Goal: Use online tool/utility: Utilize a website feature to perform a specific function

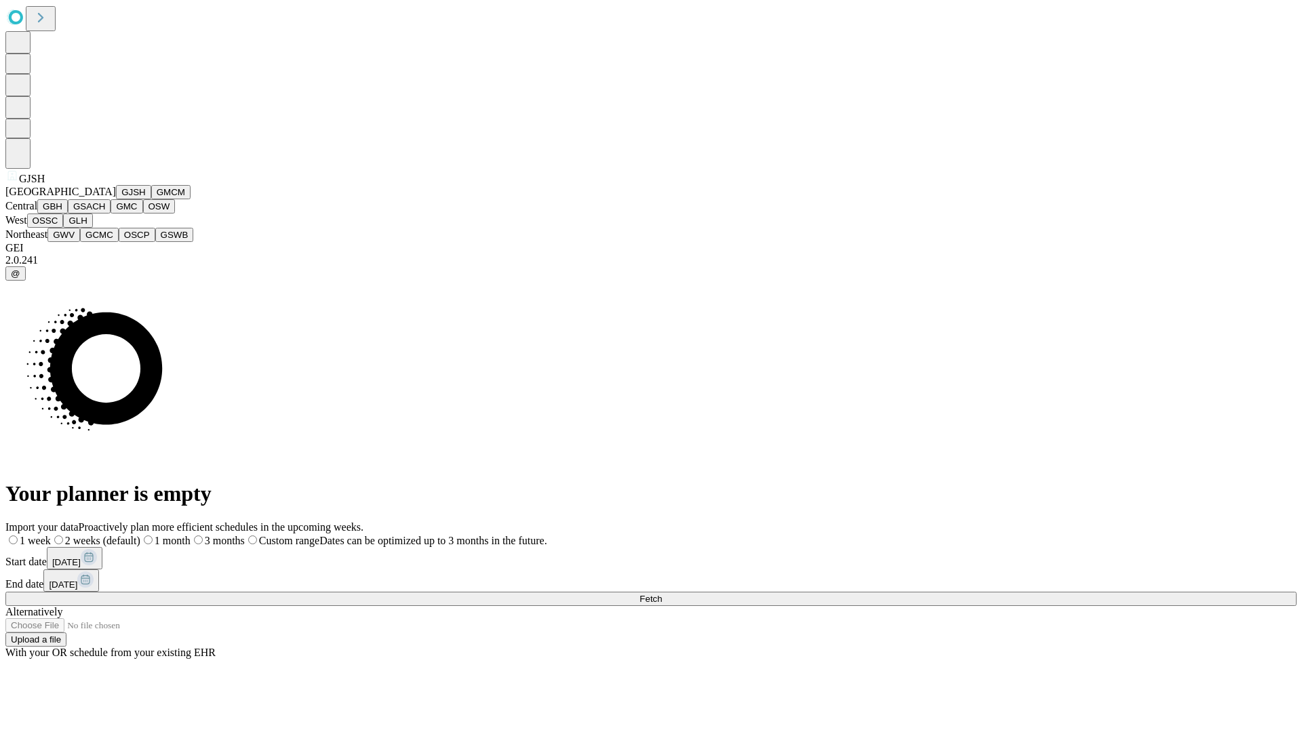
click at [116, 199] on button "GJSH" at bounding box center [133, 192] width 35 height 14
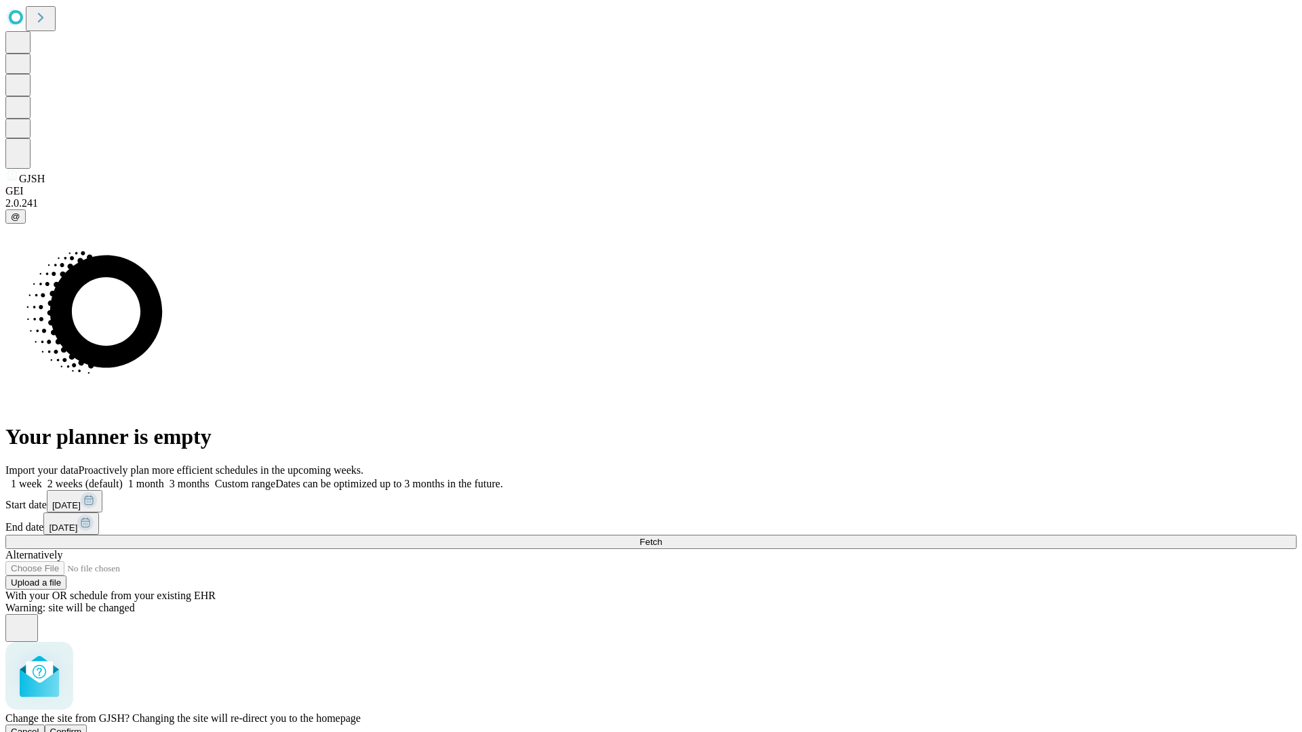
click at [82, 727] on span "Confirm" at bounding box center [66, 732] width 32 height 10
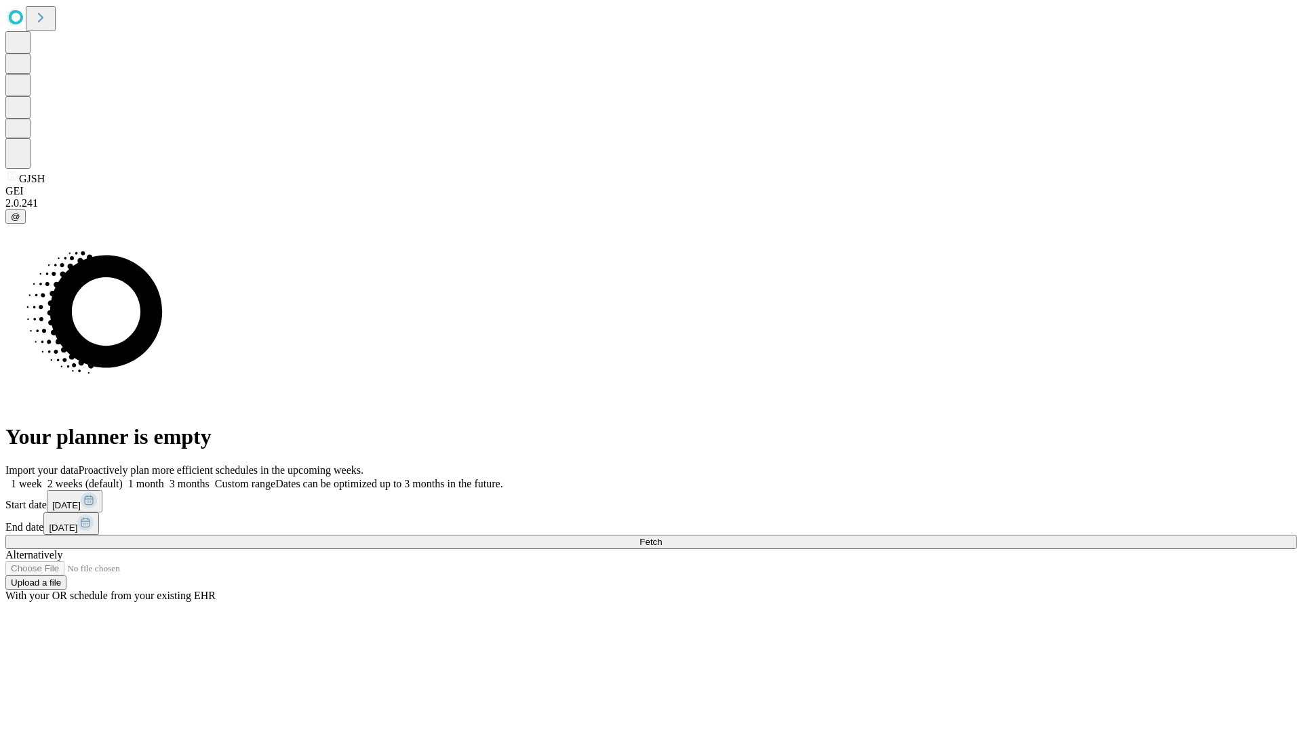
click at [164, 478] on label "1 month" at bounding box center [143, 484] width 41 height 12
click at [662, 537] on span "Fetch" at bounding box center [650, 542] width 22 height 10
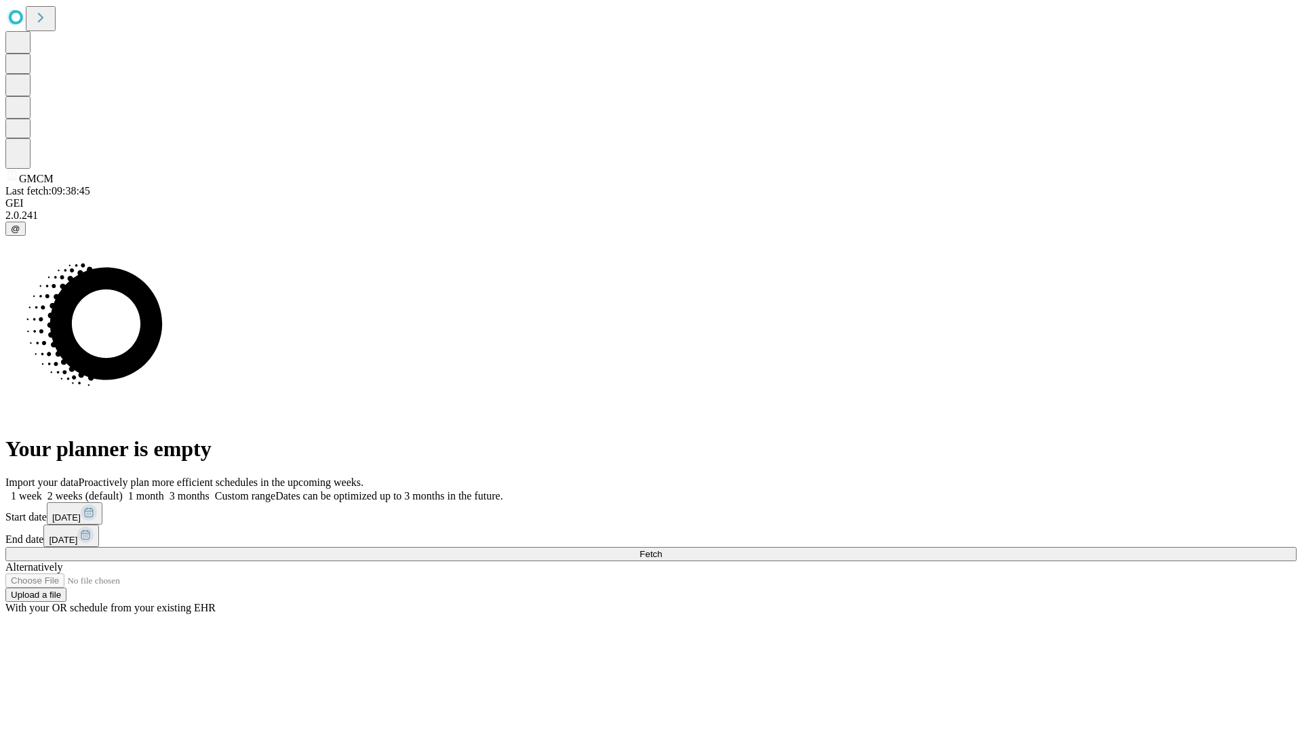
click at [164, 490] on label "1 month" at bounding box center [143, 496] width 41 height 12
click at [662, 549] on span "Fetch" at bounding box center [650, 554] width 22 height 10
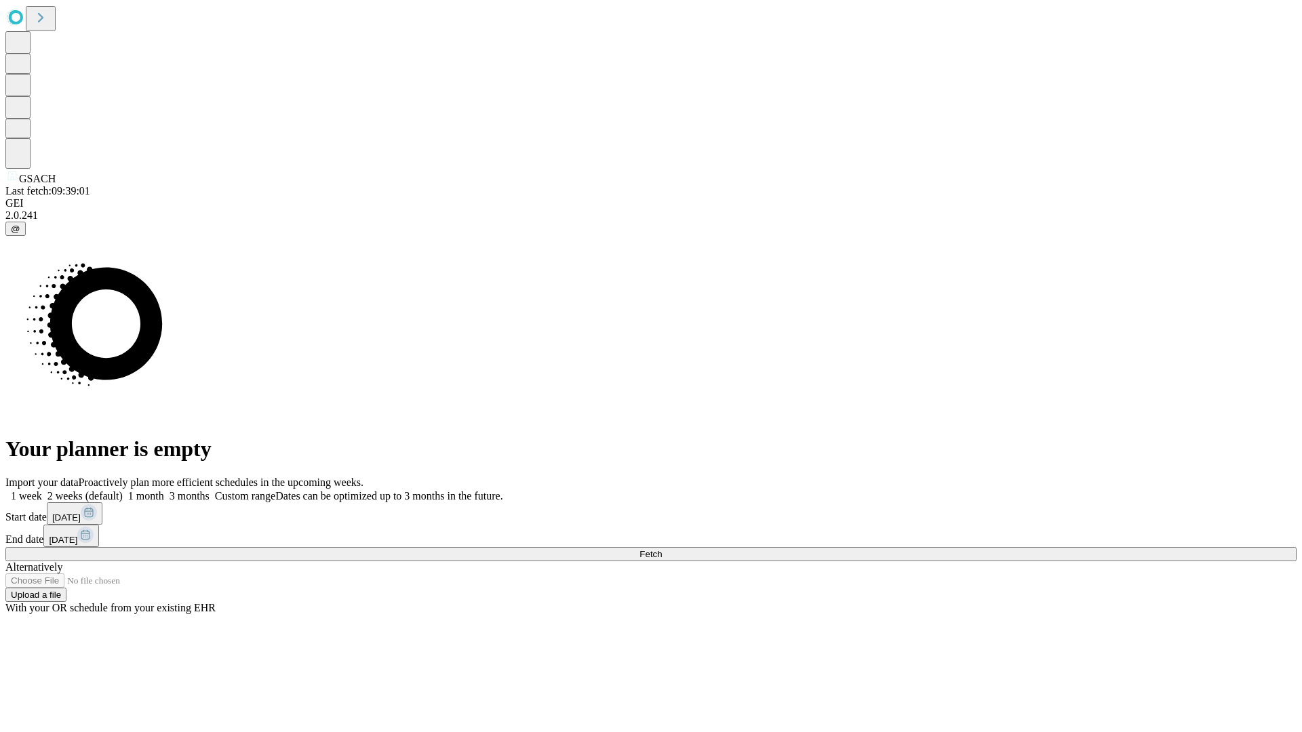
click at [164, 490] on label "1 month" at bounding box center [143, 496] width 41 height 12
click at [662, 549] on span "Fetch" at bounding box center [650, 554] width 22 height 10
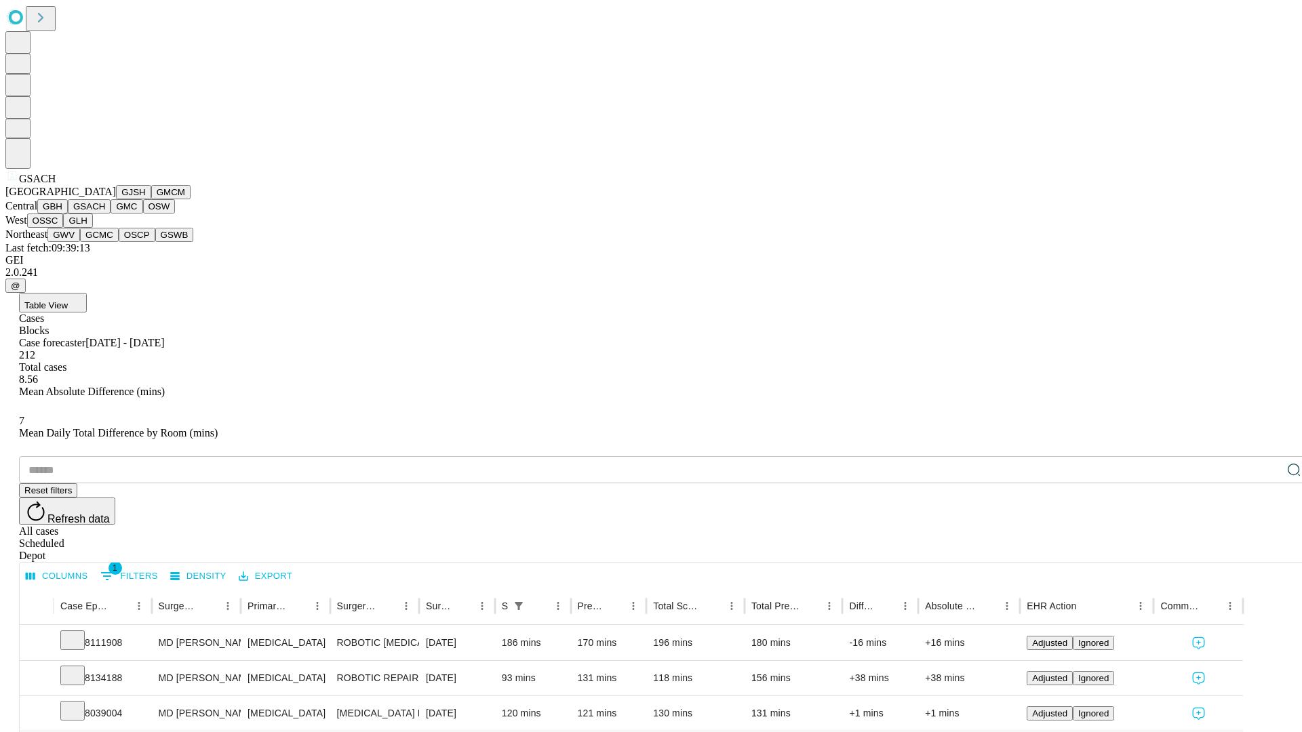
click at [111, 214] on button "GMC" at bounding box center [127, 206] width 32 height 14
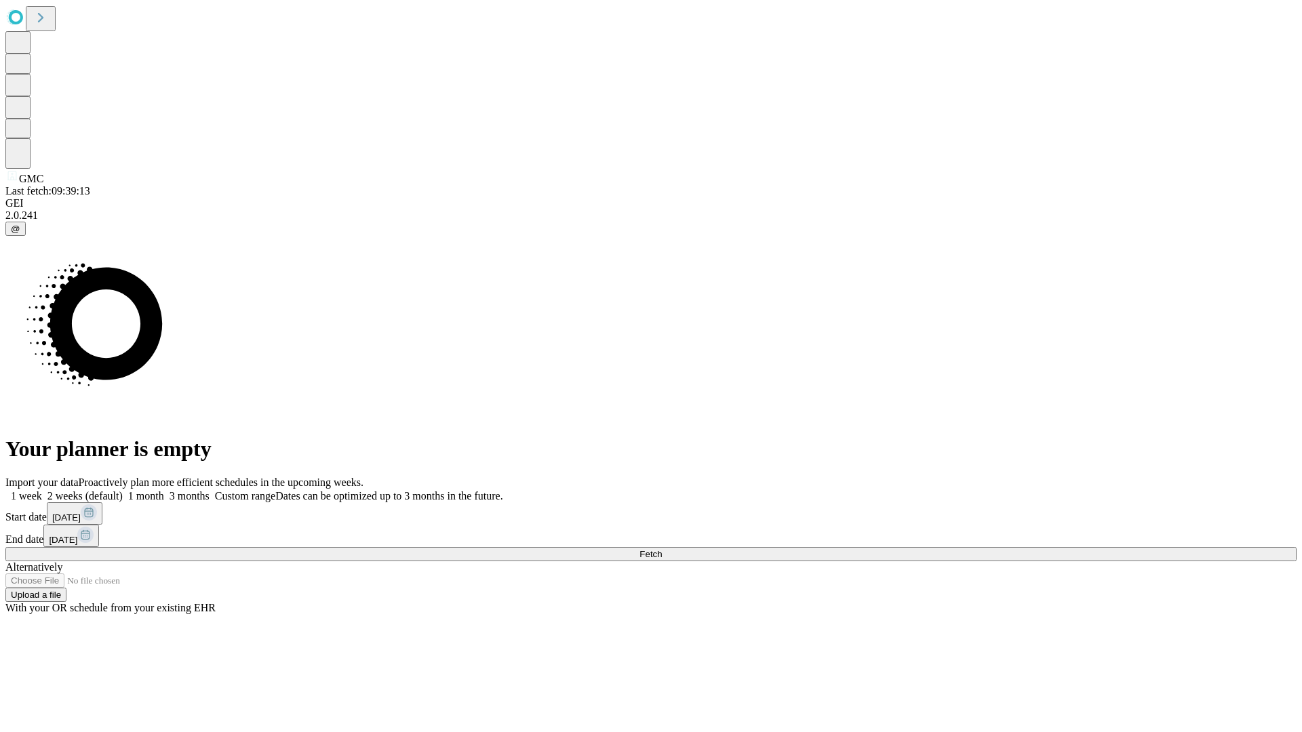
click at [164, 490] on label "1 month" at bounding box center [143, 496] width 41 height 12
click at [662, 549] on span "Fetch" at bounding box center [650, 554] width 22 height 10
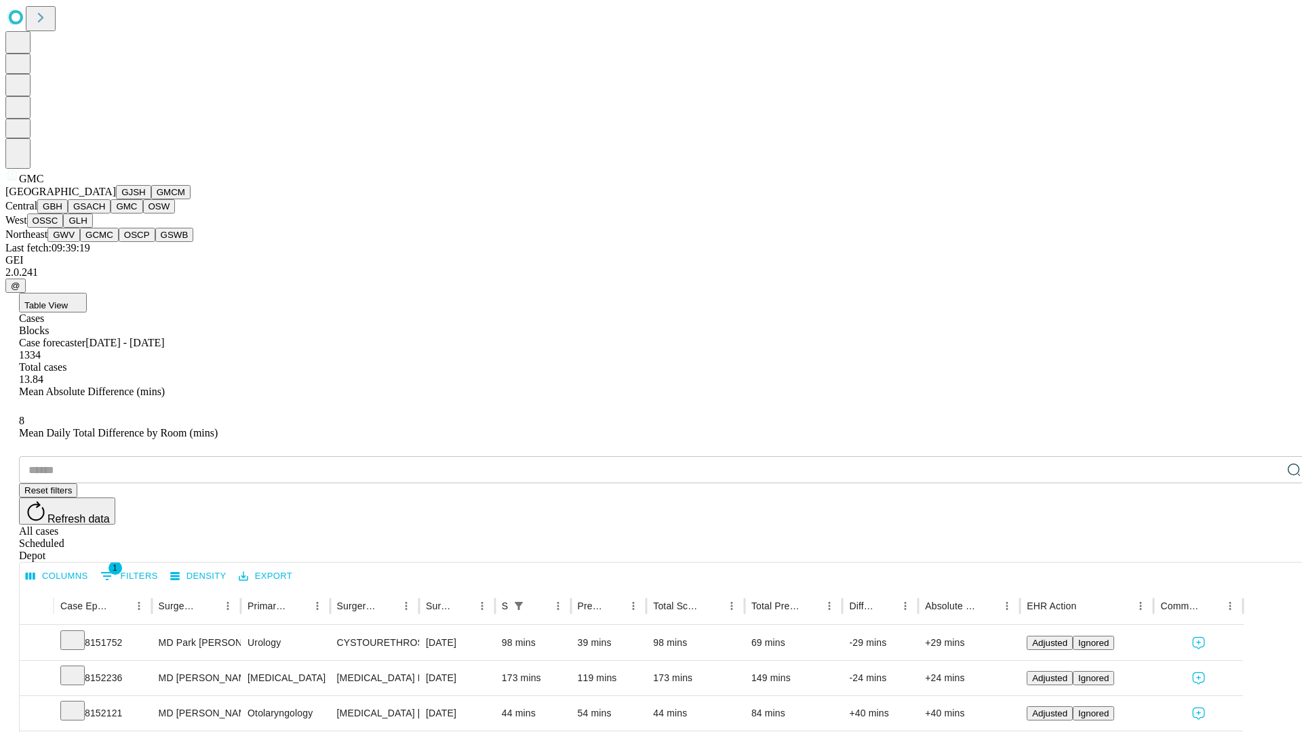
click at [143, 214] on button "OSW" at bounding box center [159, 206] width 33 height 14
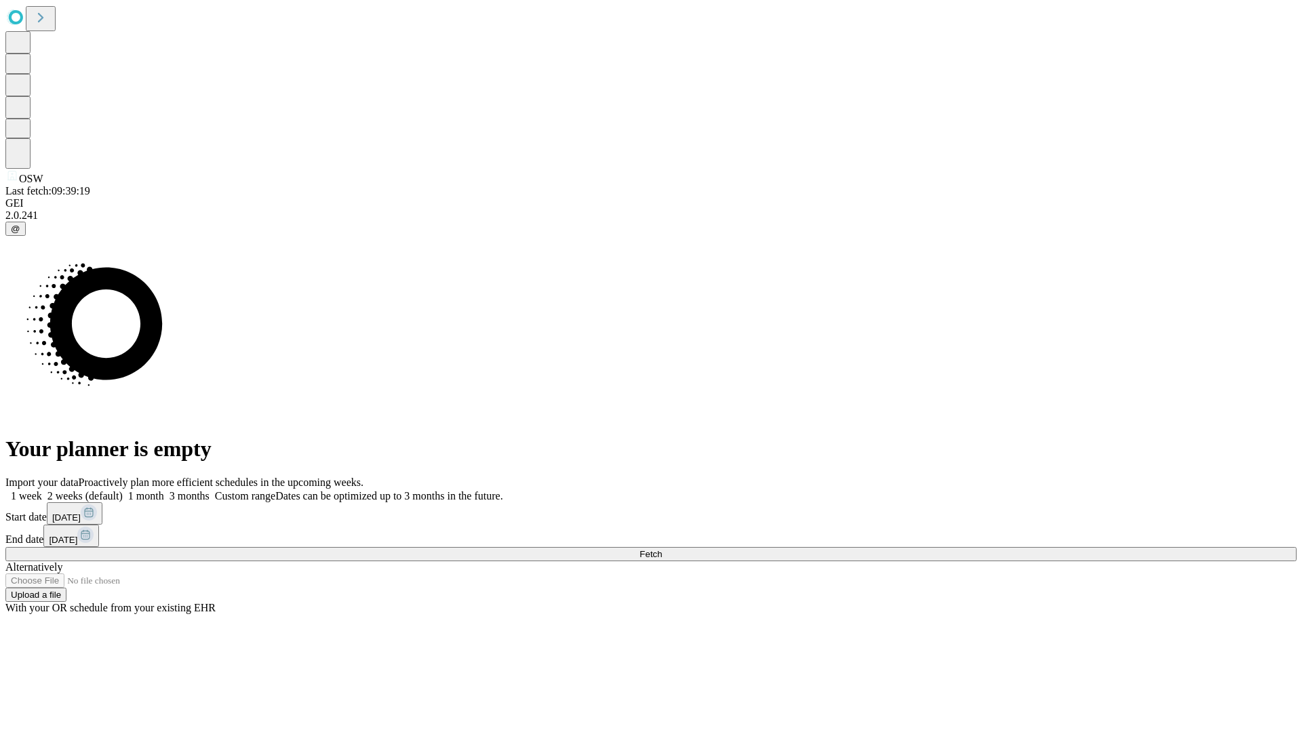
click at [164, 490] on label "1 month" at bounding box center [143, 496] width 41 height 12
click at [662, 549] on span "Fetch" at bounding box center [650, 554] width 22 height 10
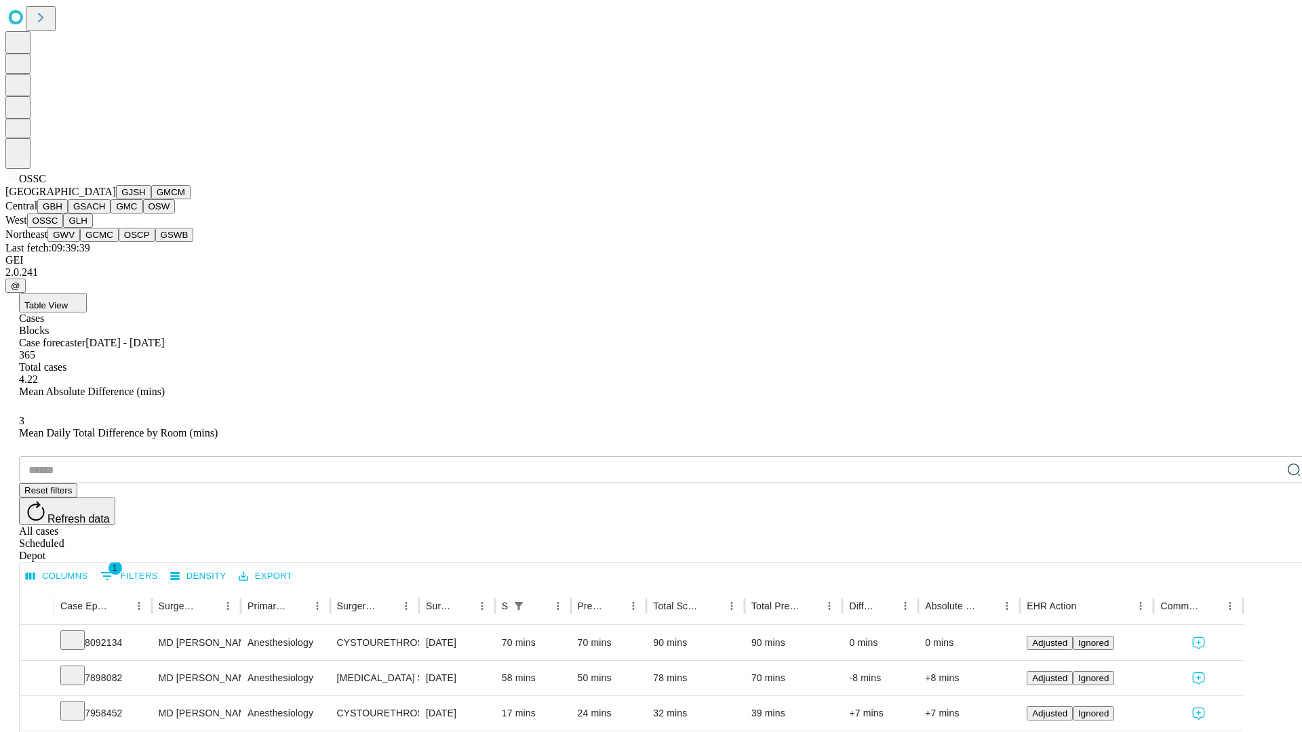
click at [92, 228] on button "GLH" at bounding box center [77, 221] width 29 height 14
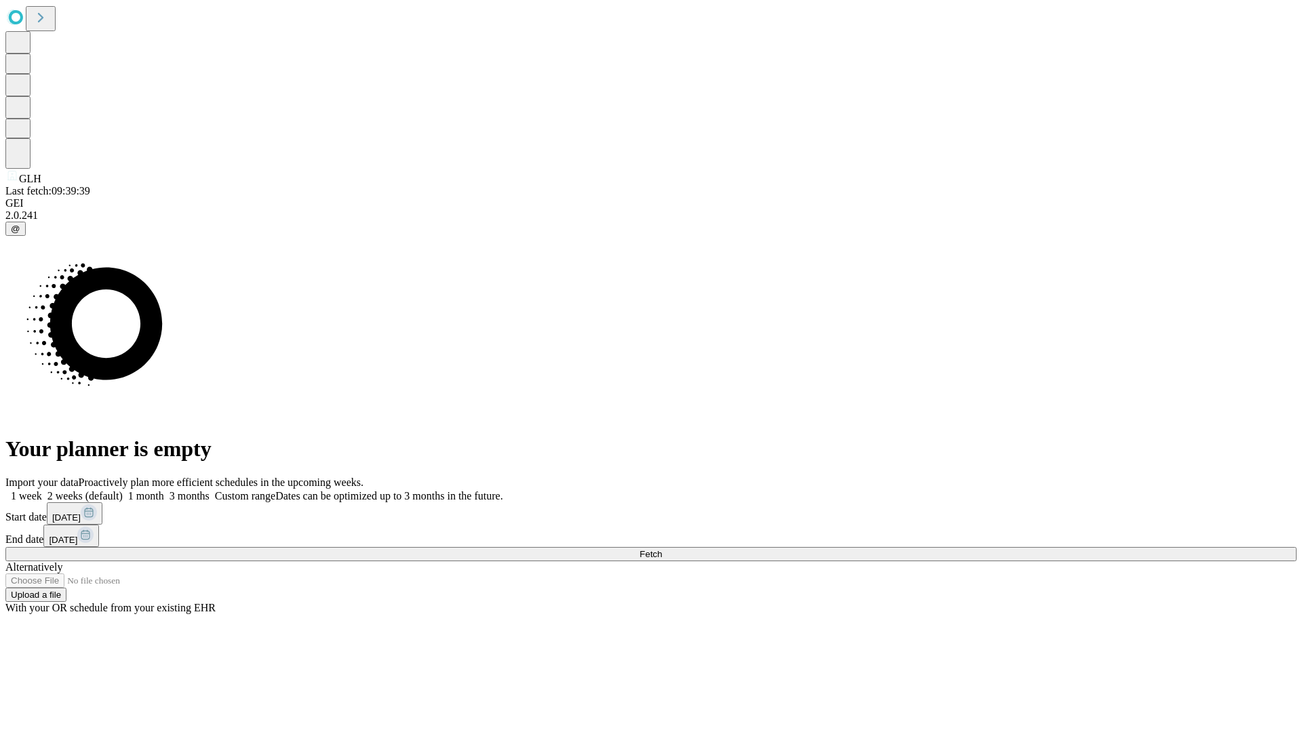
click at [164, 490] on label "1 month" at bounding box center [143, 496] width 41 height 12
click at [662, 549] on span "Fetch" at bounding box center [650, 554] width 22 height 10
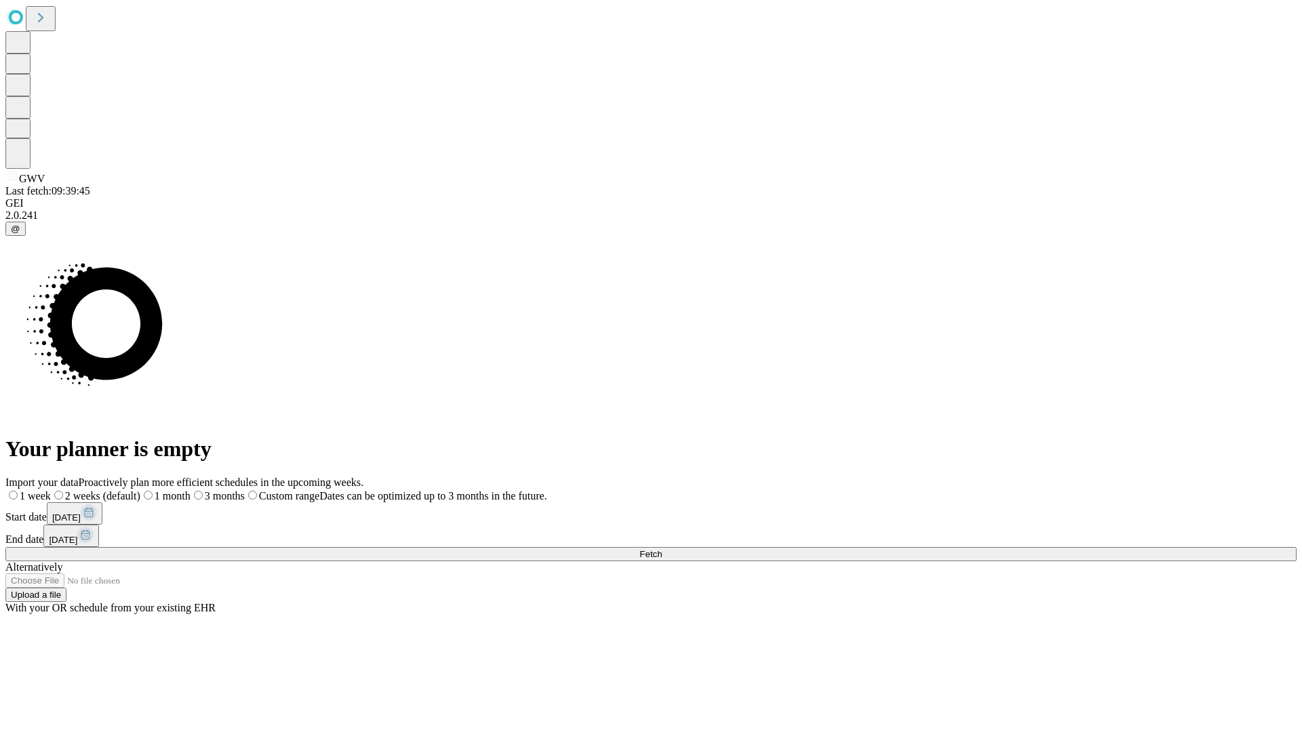
click at [191, 490] on label "1 month" at bounding box center [165, 496] width 50 height 12
click at [662, 549] on span "Fetch" at bounding box center [650, 554] width 22 height 10
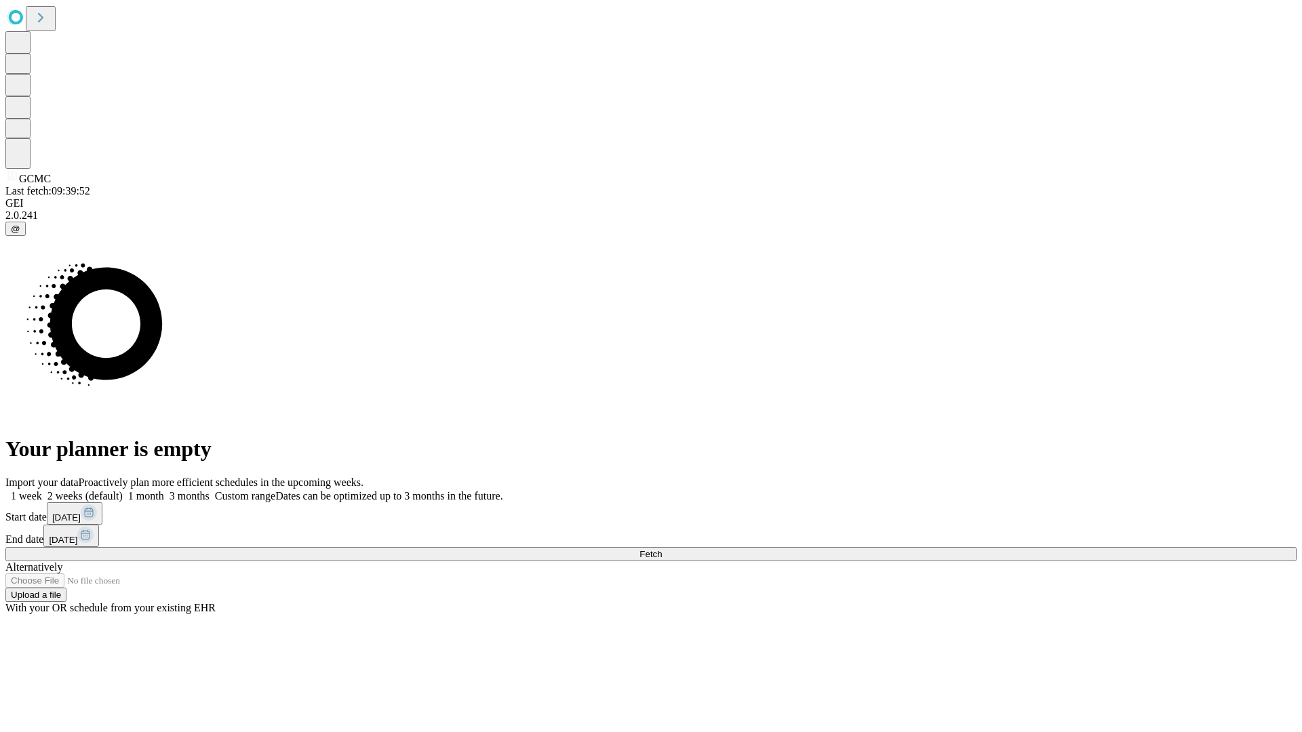
click at [164, 490] on label "1 month" at bounding box center [143, 496] width 41 height 12
click at [662, 549] on span "Fetch" at bounding box center [650, 554] width 22 height 10
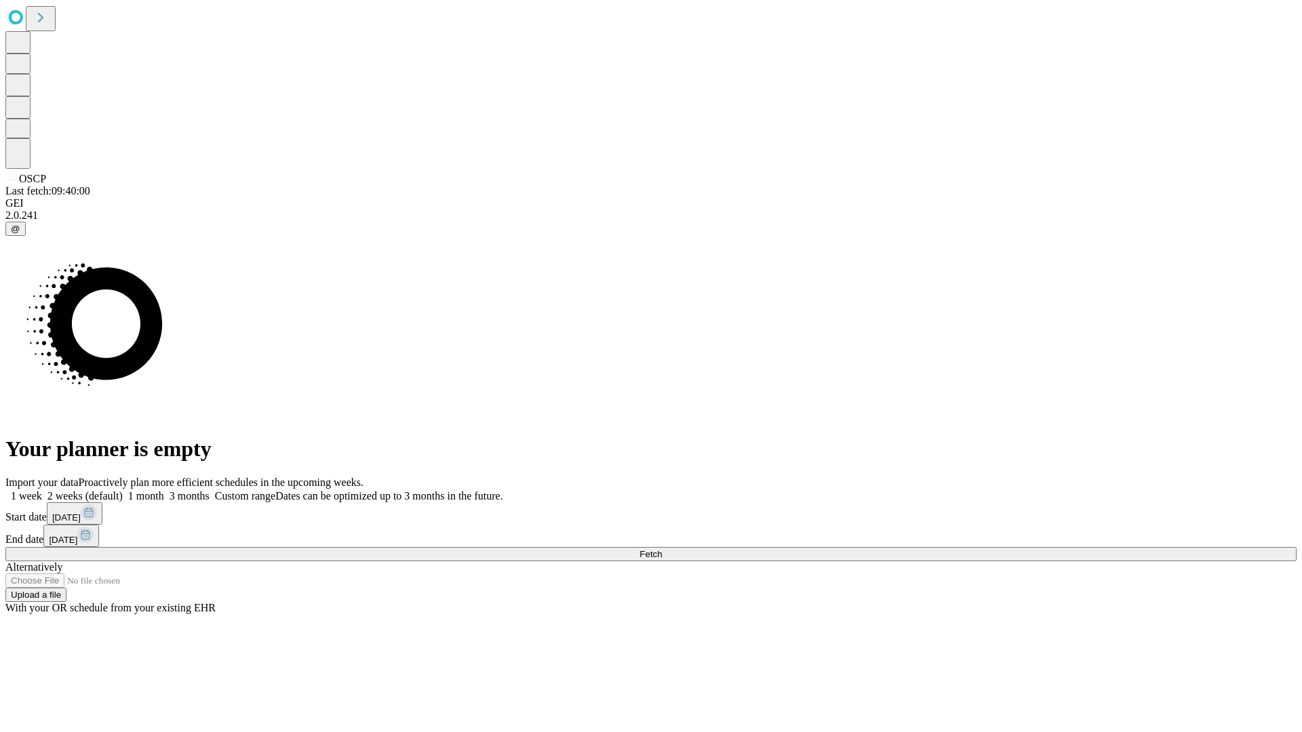
click at [662, 549] on span "Fetch" at bounding box center [650, 554] width 22 height 10
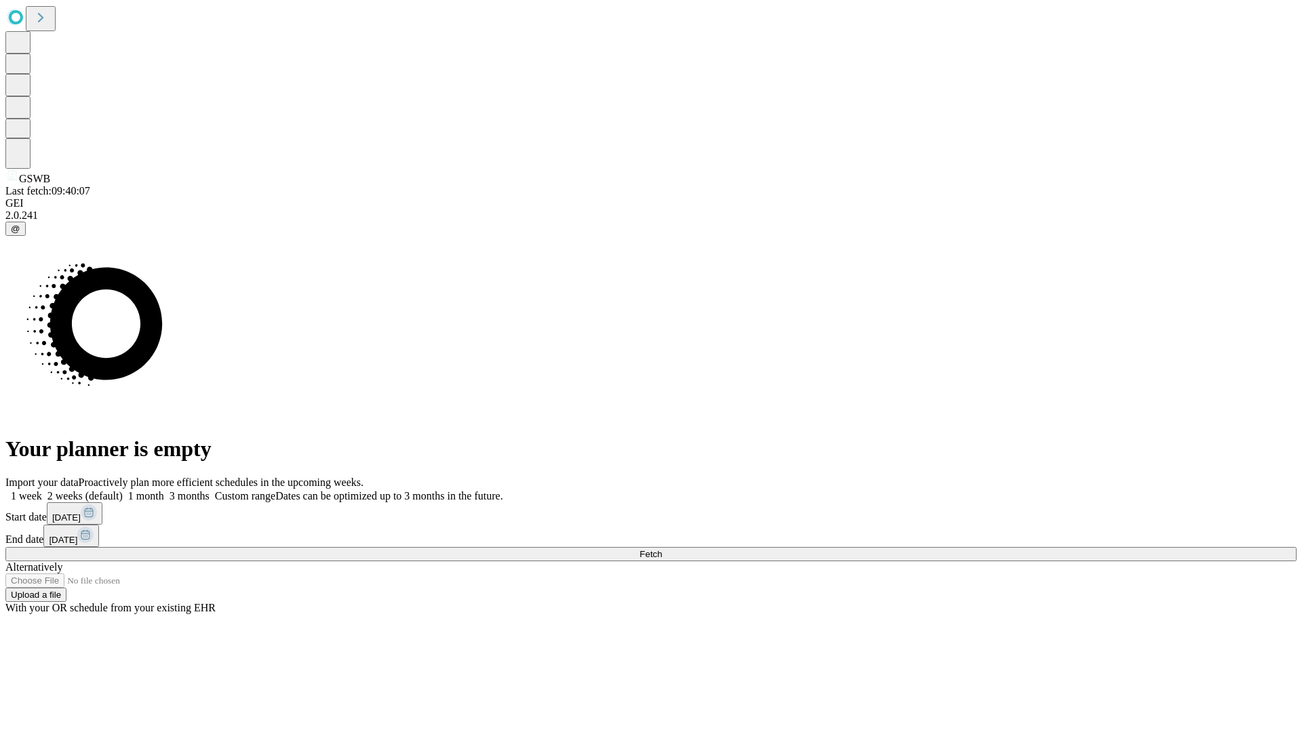
click at [164, 490] on label "1 month" at bounding box center [143, 496] width 41 height 12
click at [662, 549] on span "Fetch" at bounding box center [650, 554] width 22 height 10
